Goal: Task Accomplishment & Management: Complete application form

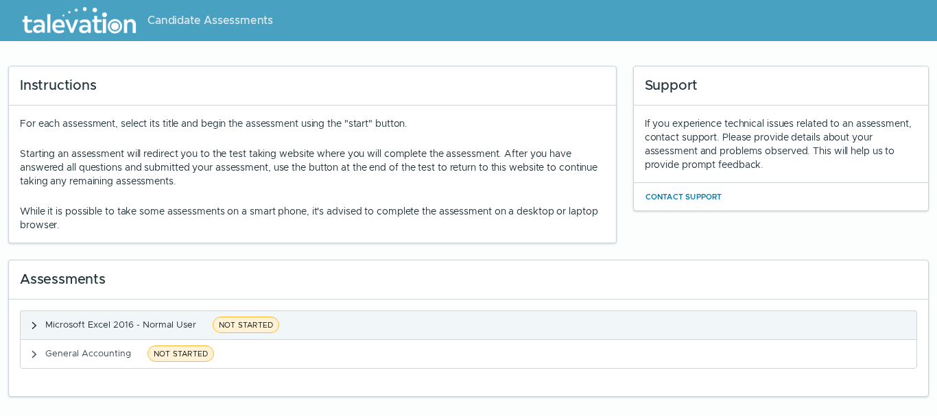
click at [259, 322] on span "NOT STARTED" at bounding box center [246, 325] width 67 height 16
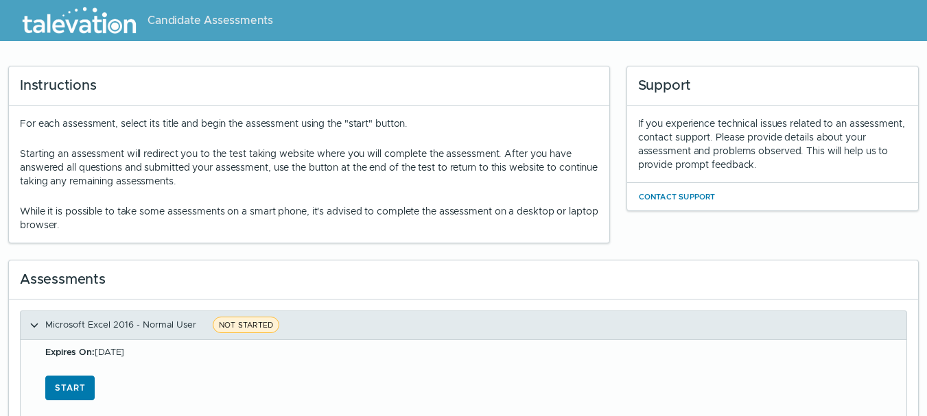
scroll to position [72, 0]
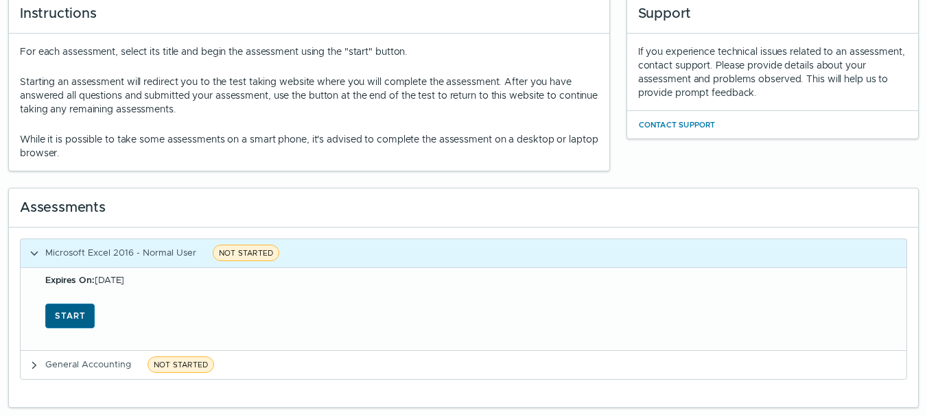
click at [71, 309] on button "Start" at bounding box center [69, 316] width 49 height 25
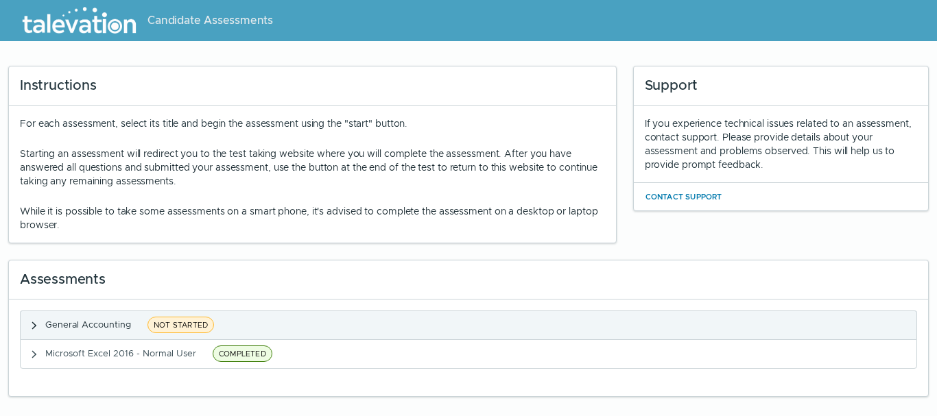
click at [189, 325] on span "NOT STARTED" at bounding box center [181, 325] width 67 height 16
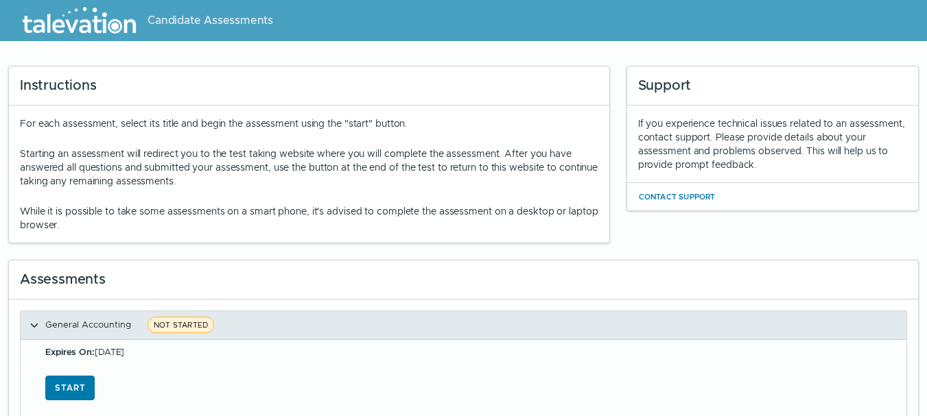
scroll to position [72, 0]
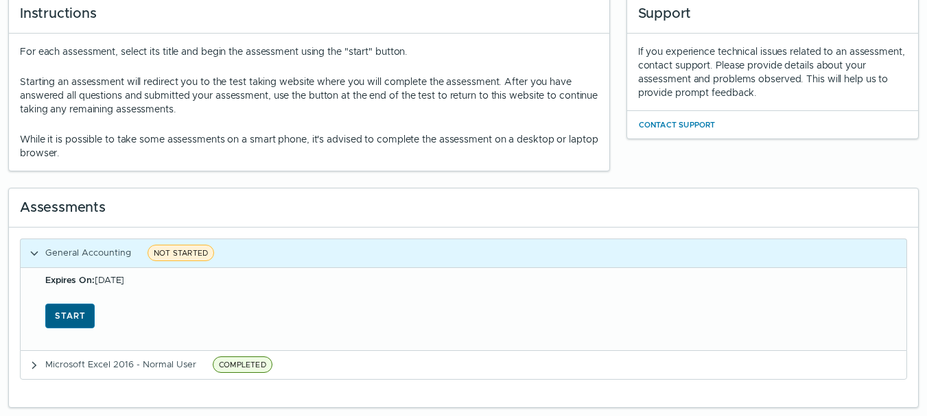
click at [67, 309] on button "Start" at bounding box center [69, 316] width 49 height 25
